Goal: Task Accomplishment & Management: Use online tool/utility

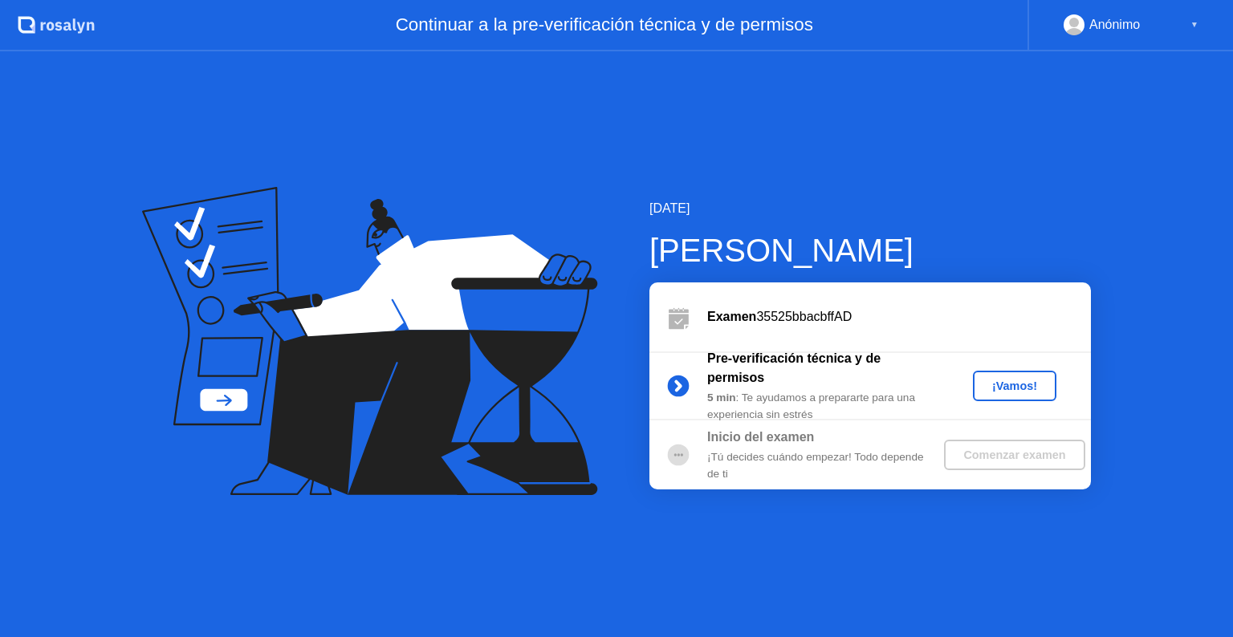
click at [1019, 375] on button "¡Vamos!" at bounding box center [1014, 386] width 83 height 31
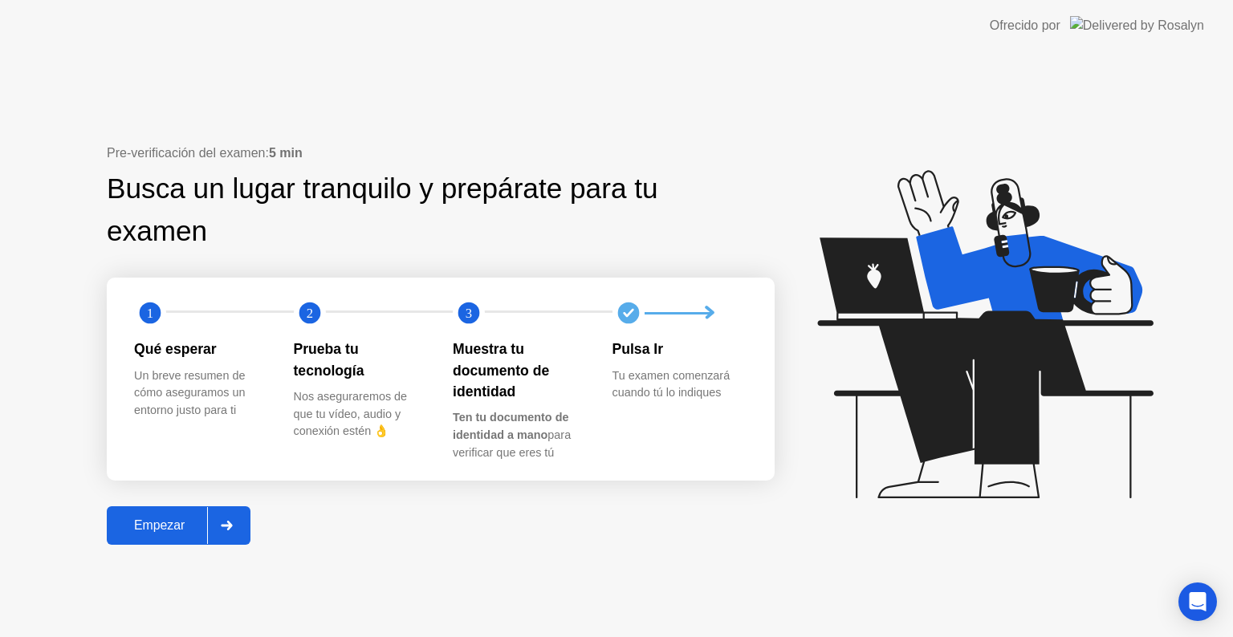
click at [189, 511] on button "Empezar" at bounding box center [179, 525] width 144 height 39
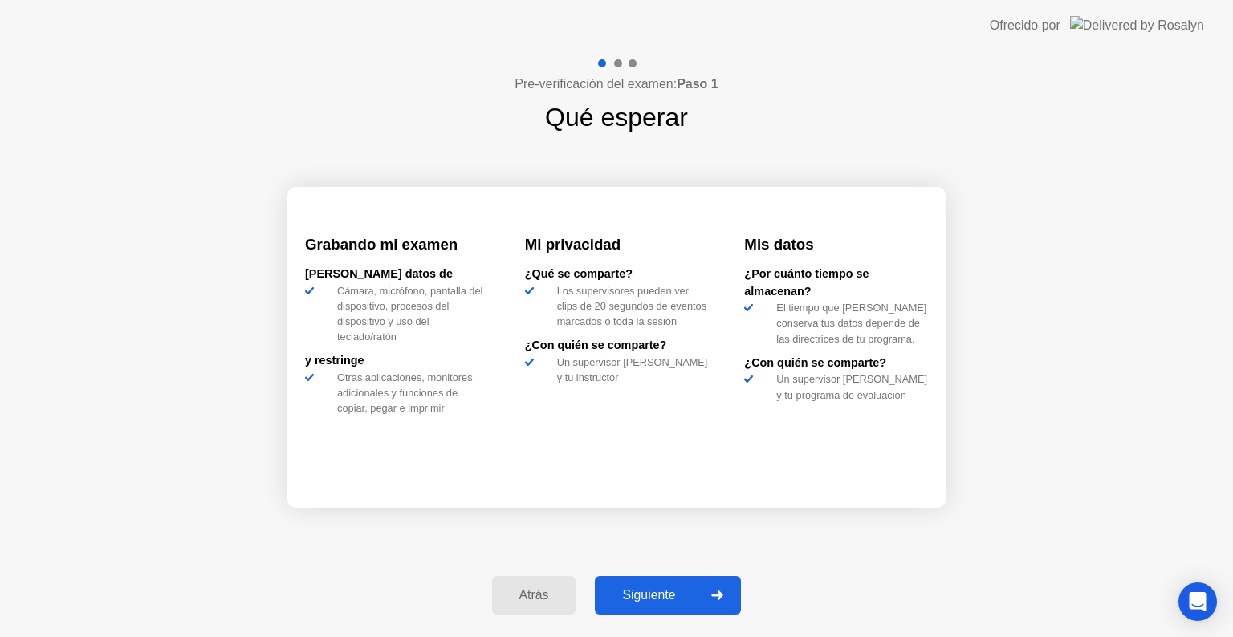
click at [639, 607] on button "Siguiente" at bounding box center [668, 595] width 146 height 39
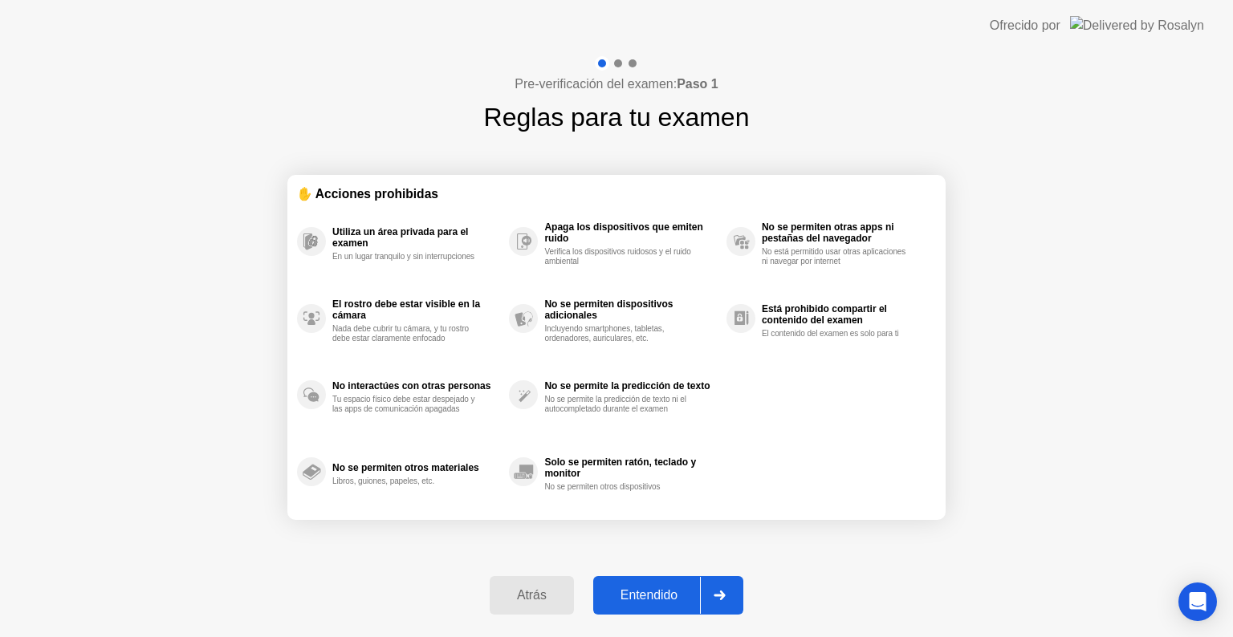
click at [639, 607] on button "Entendido" at bounding box center [668, 595] width 150 height 39
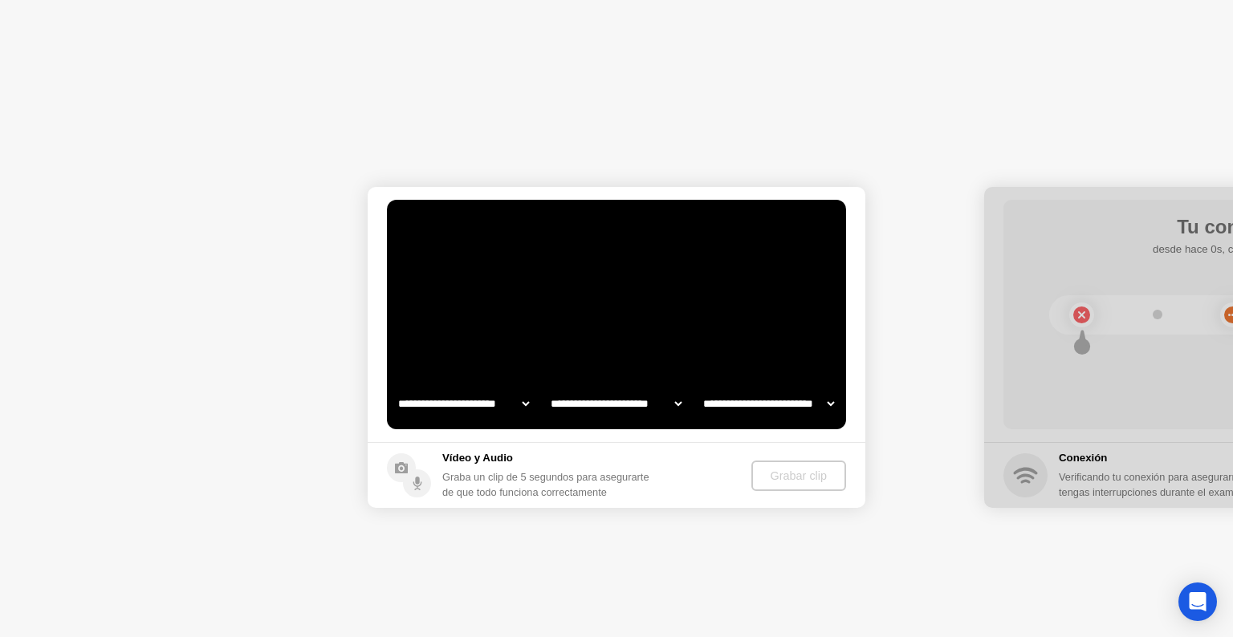
select select "**********"
select select "*******"
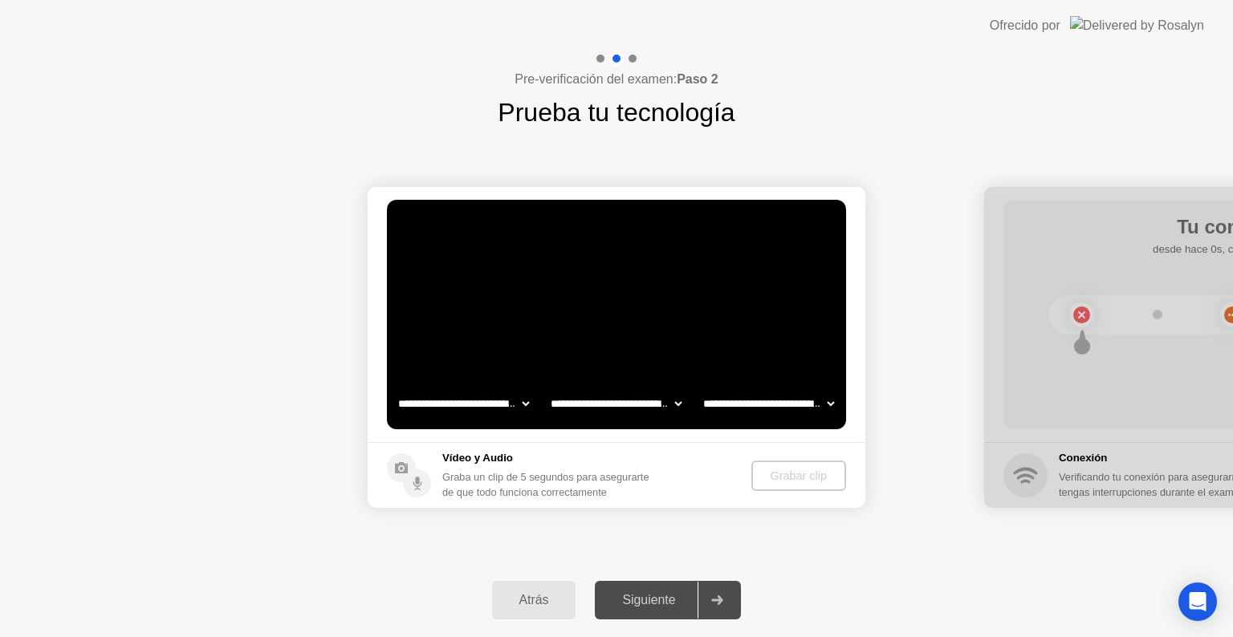
click at [639, 607] on div "Siguiente" at bounding box center [649, 600] width 98 height 14
click at [799, 481] on div "Grabar clip" at bounding box center [800, 476] width 82 height 13
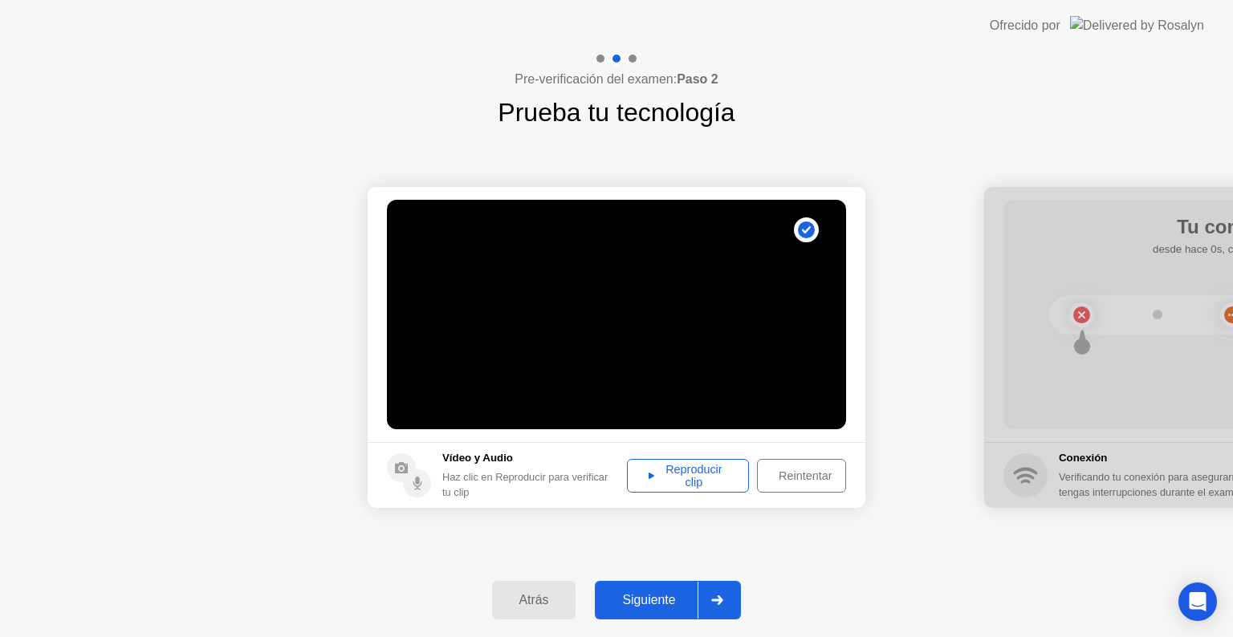
click at [655, 607] on div "Siguiente" at bounding box center [649, 600] width 98 height 14
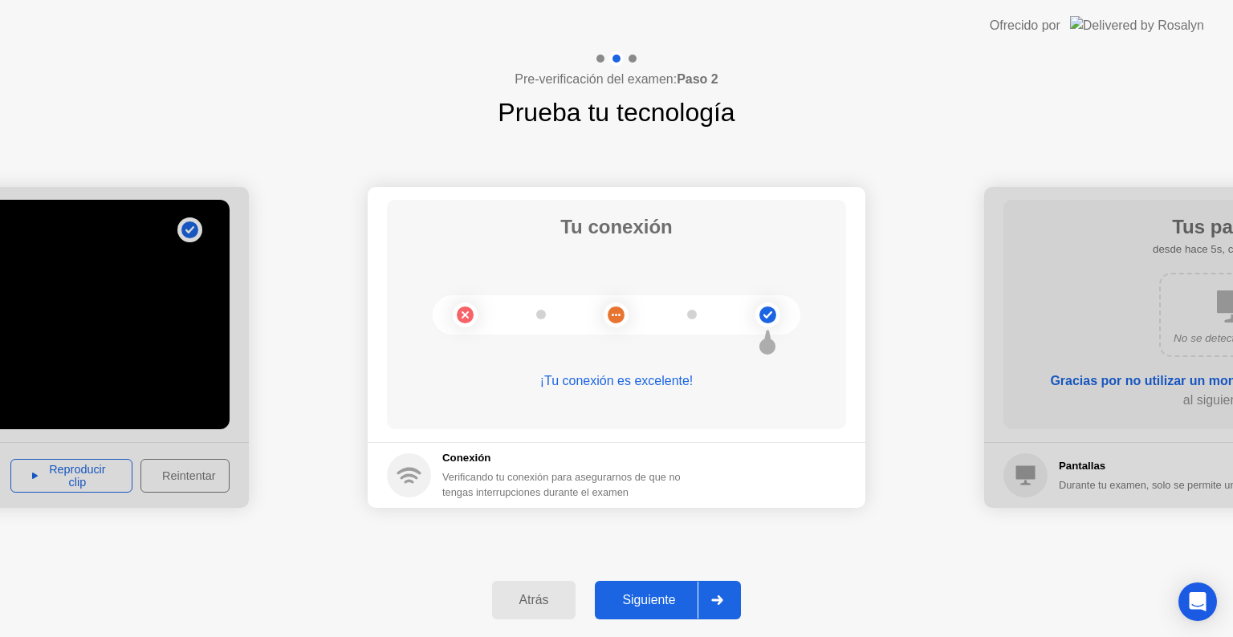
click at [685, 586] on button "Siguiente" at bounding box center [668, 600] width 146 height 39
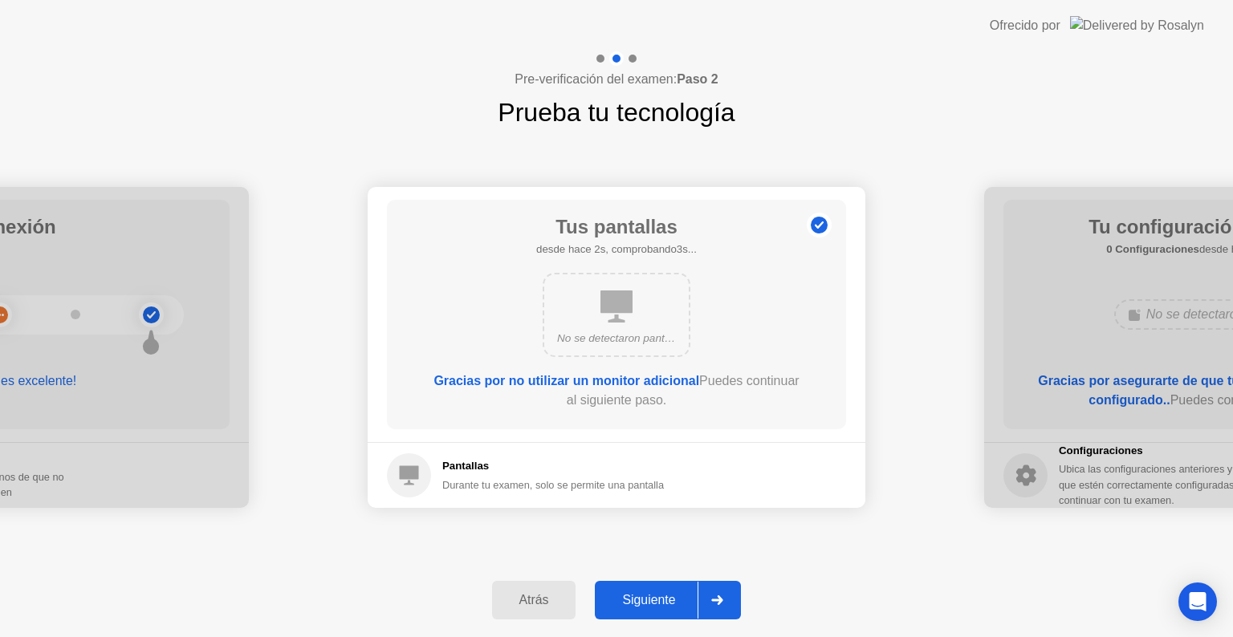
click at [670, 595] on div "Siguiente" at bounding box center [649, 600] width 98 height 14
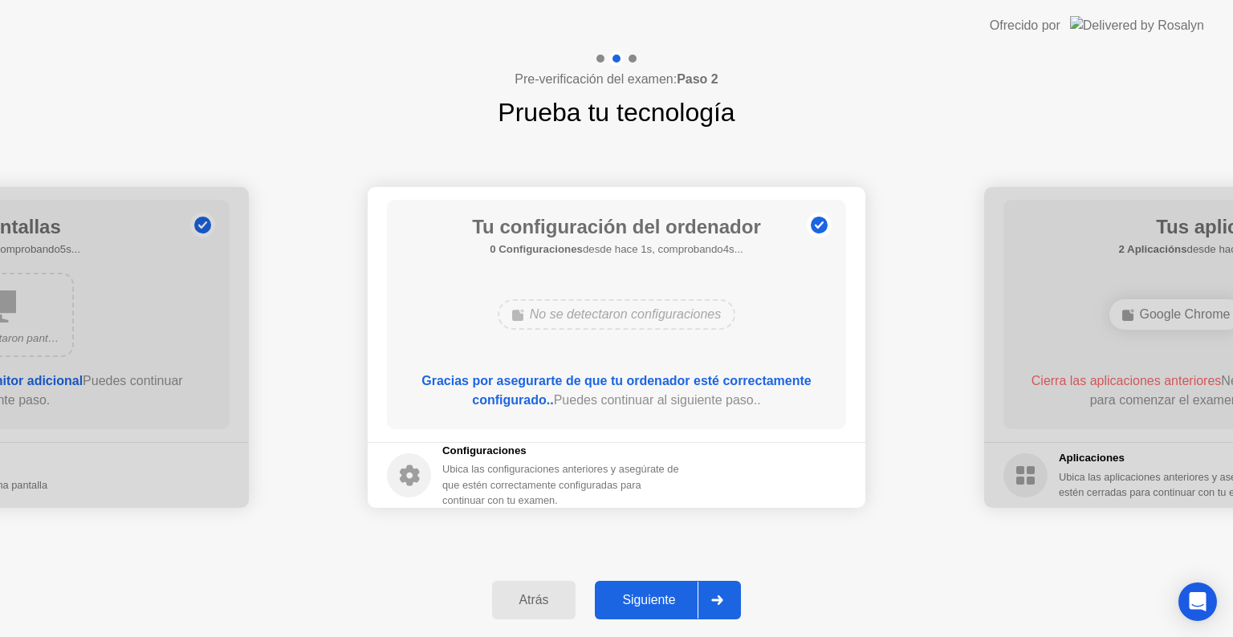
click at [670, 595] on div "Siguiente" at bounding box center [649, 600] width 98 height 14
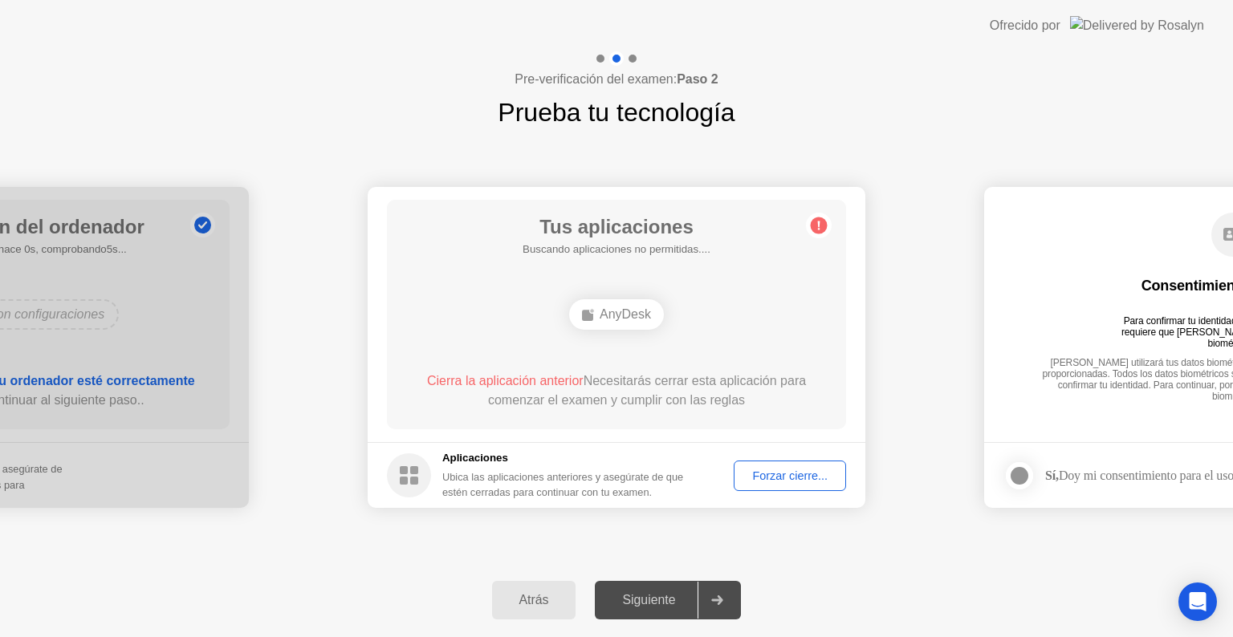
click at [644, 320] on div "AnyDesk" at bounding box center [616, 314] width 95 height 31
click at [523, 380] on span "Cierra la aplicación anterior" at bounding box center [505, 381] width 157 height 14
click at [677, 604] on div "Siguiente" at bounding box center [649, 600] width 98 height 14
click at [717, 604] on icon at bounding box center [717, 601] width 12 height 10
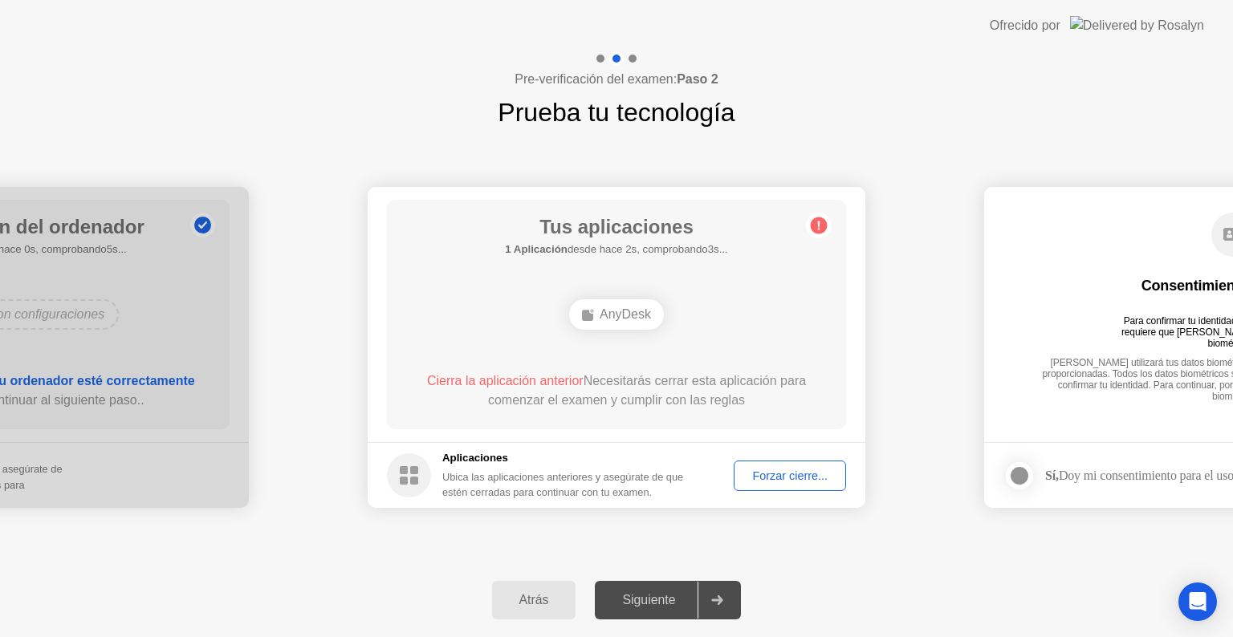
click at [639, 345] on div "Tus aplicaciones 1 Aplicación desde hace 2s, comprobando3s... AnyDesk Cierra la…" at bounding box center [616, 315] width 459 height 230
click at [752, 472] on div "Forzar cierre..." at bounding box center [789, 476] width 101 height 13
